Goal: Information Seeking & Learning: Understand process/instructions

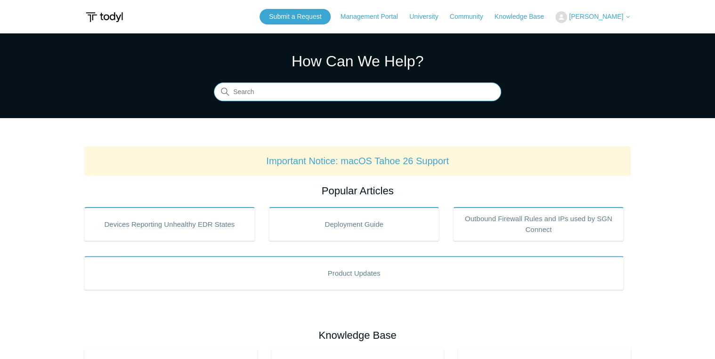
click at [302, 89] on input "Search" at bounding box center [357, 92] width 287 height 19
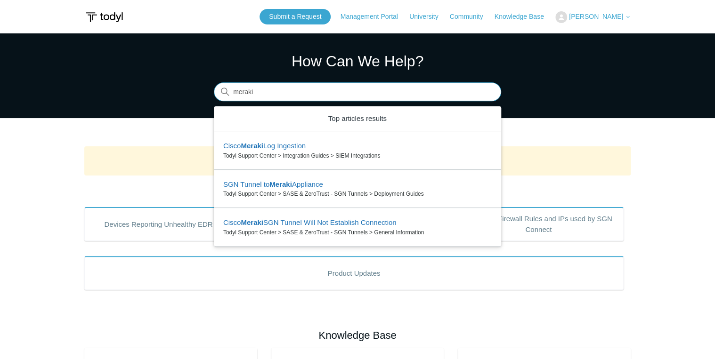
type input "meraki"
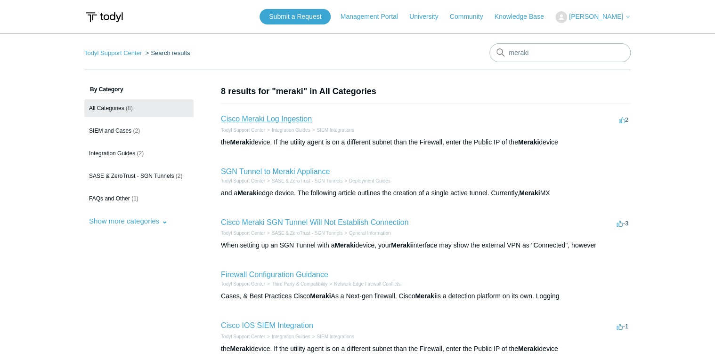
click at [287, 121] on link "Cisco Meraki Log Ingestion" at bounding box center [266, 119] width 91 height 8
click at [302, 121] on link "Cisco Meraki Log Ingestion" at bounding box center [266, 119] width 91 height 8
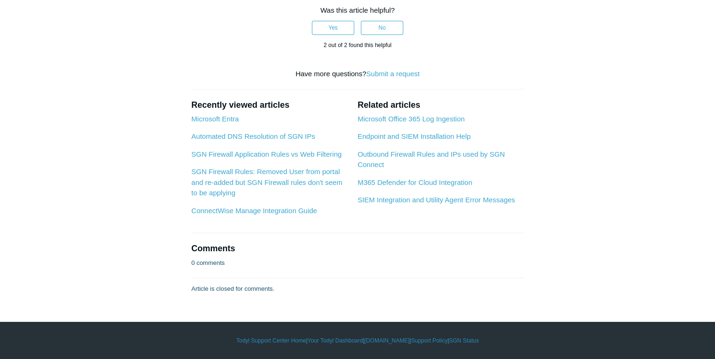
scroll to position [3767, 0]
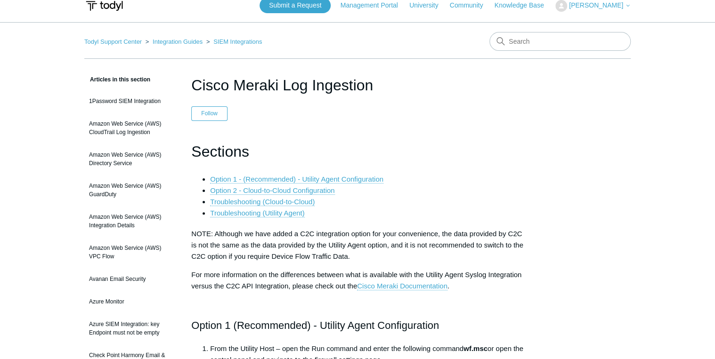
scroll to position [38, 0]
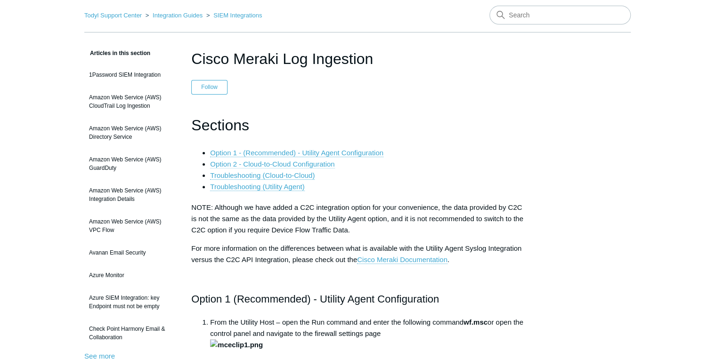
click at [310, 167] on link "Option 2 - Cloud-to-Cloud Configuration" at bounding box center [272, 164] width 124 height 8
